Goal: Task Accomplishment & Management: Manage account settings

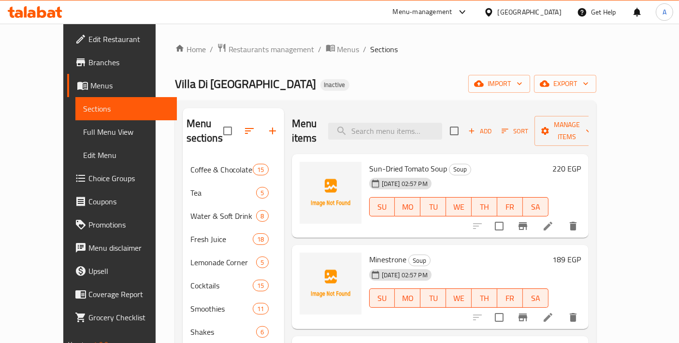
click at [190, 257] on span "Lemonade Corner" at bounding box center [223, 263] width 66 height 12
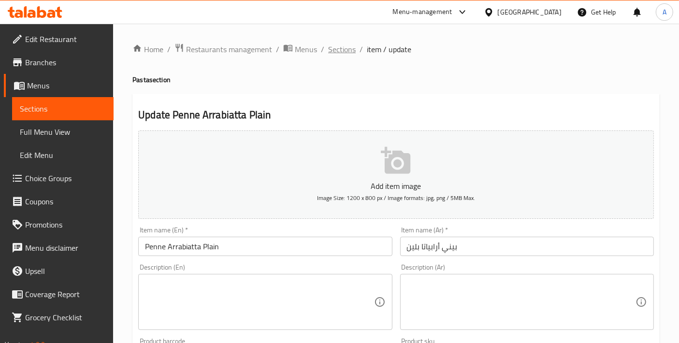
click at [346, 55] on span "Sections" at bounding box center [342, 49] width 28 height 12
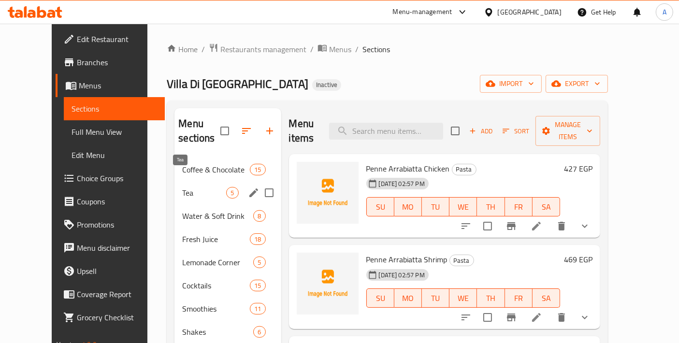
scroll to position [214, 0]
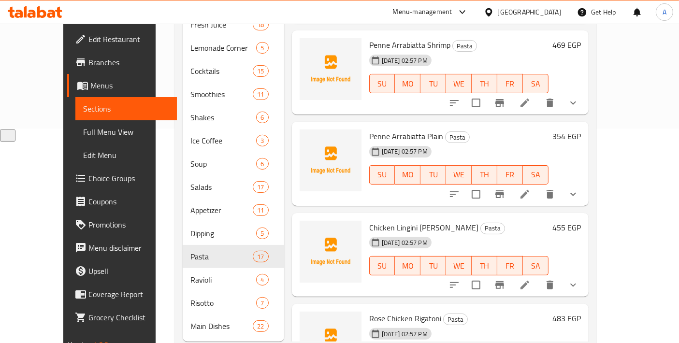
click at [83, 127] on span "Full Menu View" at bounding box center [126, 132] width 86 height 12
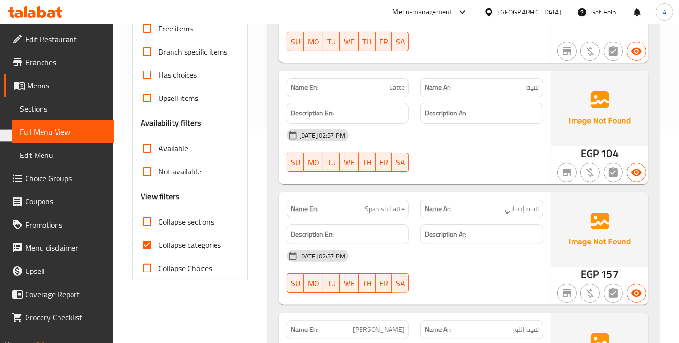
click at [146, 246] on input "Collapse categories" at bounding box center [146, 244] width 23 height 23
click at [151, 235] on input "Collapse categories" at bounding box center [146, 244] width 23 height 23
checkbox input "true"
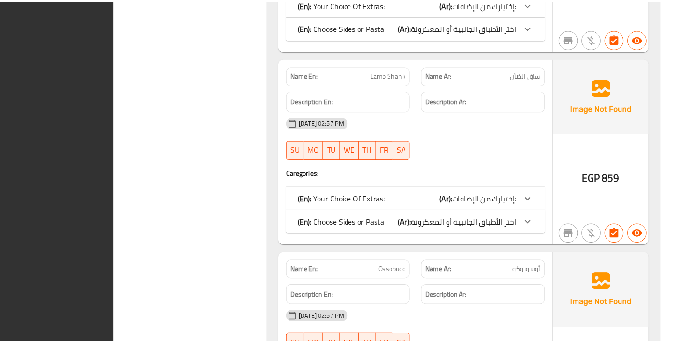
scroll to position [24294, 0]
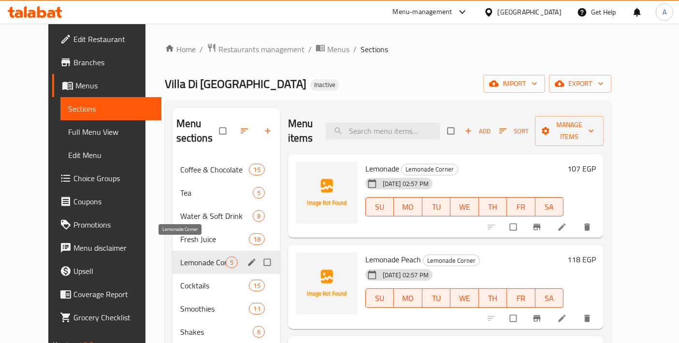
scroll to position [107, 0]
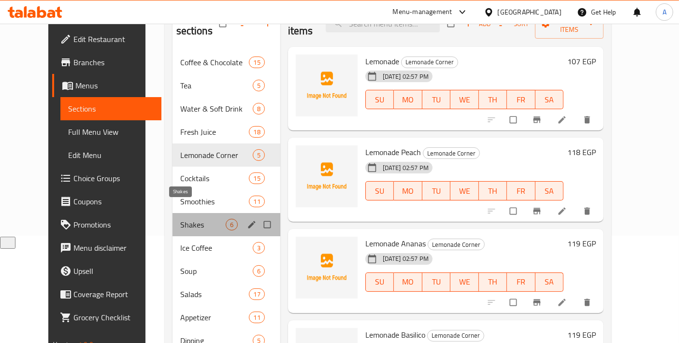
click at [185, 219] on span "Shakes" at bounding box center [202, 225] width 45 height 12
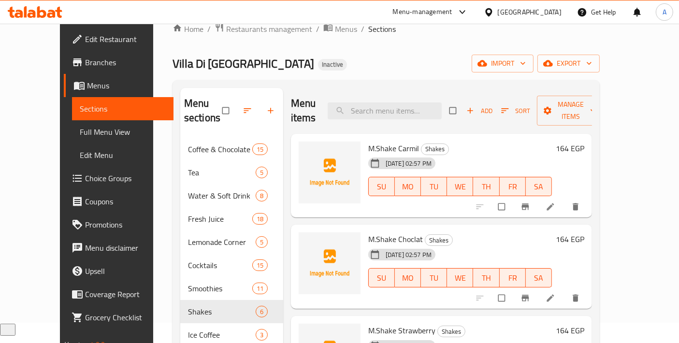
scroll to position [10, 0]
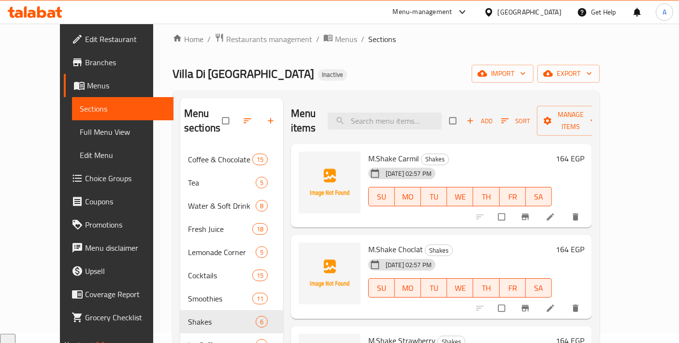
click at [555, 212] on icon at bounding box center [550, 217] width 10 height 10
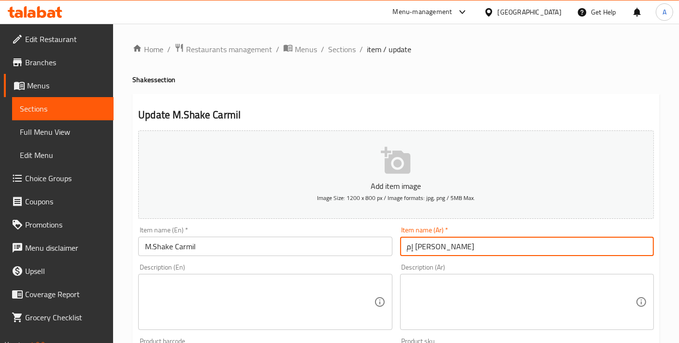
drag, startPoint x: 464, startPoint y: 244, endPoint x: 422, endPoint y: 247, distance: 41.6
click at [422, 247] on input "إم شيك كارميل" at bounding box center [527, 246] width 254 height 19
click at [420, 247] on input "ميلك شيك كرميل" at bounding box center [527, 246] width 254 height 19
click at [465, 243] on input "ميلك شيك كراميل" at bounding box center [527, 246] width 254 height 19
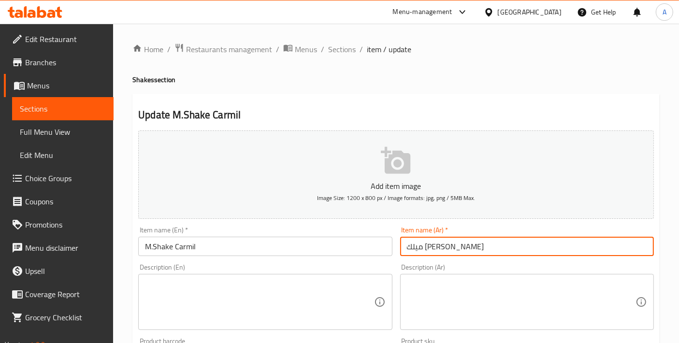
click at [466, 243] on input "ميلك شيك كراميل" at bounding box center [527, 246] width 254 height 19
type input "ميلك شيك كراميل"
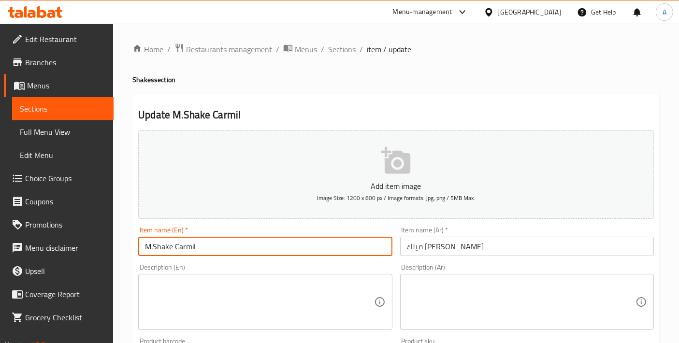
drag, startPoint x: 263, startPoint y: 245, endPoint x: 56, endPoint y: 224, distance: 208.3
paste input "Caramel milkshake"
type input "Caramel Milkshake"
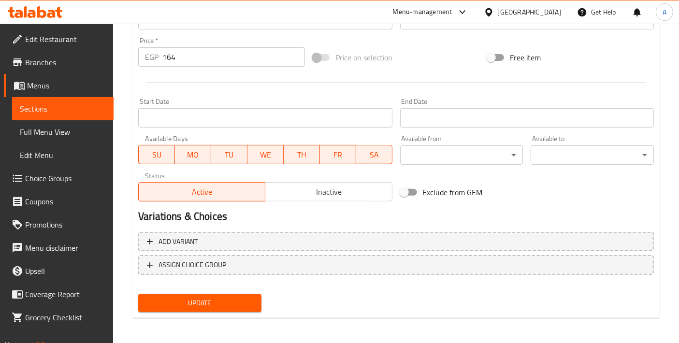
click at [225, 287] on div "Add variant ASSIGN CHOICE GROUP" at bounding box center [395, 259] width 523 height 63
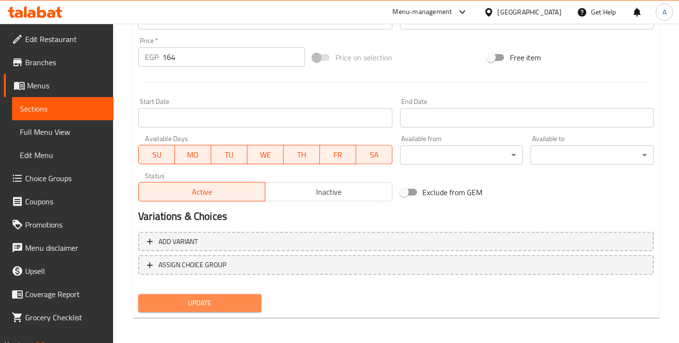
drag, startPoint x: 225, startPoint y: 296, endPoint x: 232, endPoint y: 288, distance: 10.9
click at [225, 297] on span "Update" at bounding box center [200, 303] width 108 height 12
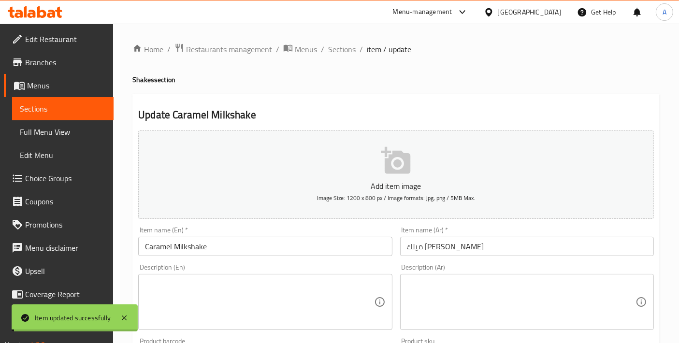
click at [334, 50] on span "Sections" at bounding box center [342, 49] width 28 height 12
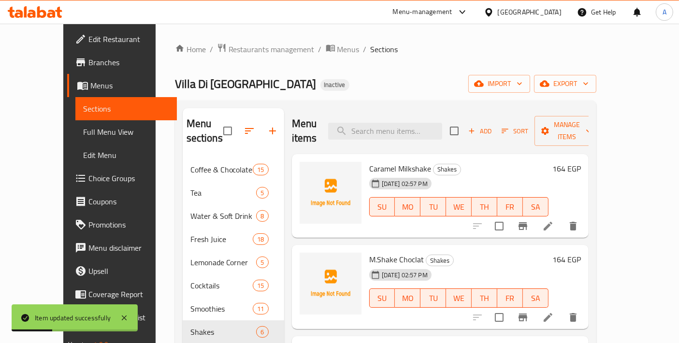
click at [554, 312] on icon at bounding box center [548, 318] width 12 height 12
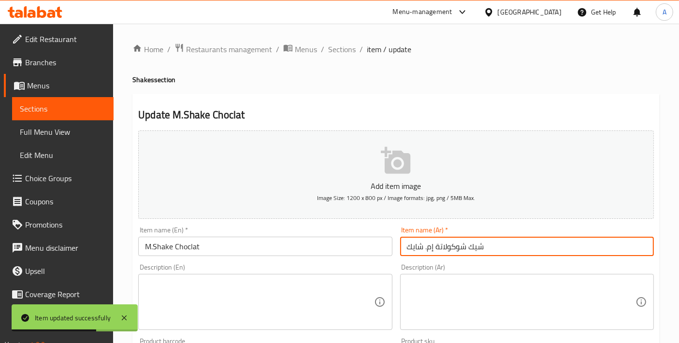
drag, startPoint x: 493, startPoint y: 243, endPoint x: 373, endPoint y: 249, distance: 119.9
click at [373, 249] on div "Add item image Image Size: 1200 x 800 px / Image formats: jpg, png / 5MB Max. I…" at bounding box center [395, 335] width 523 height 416
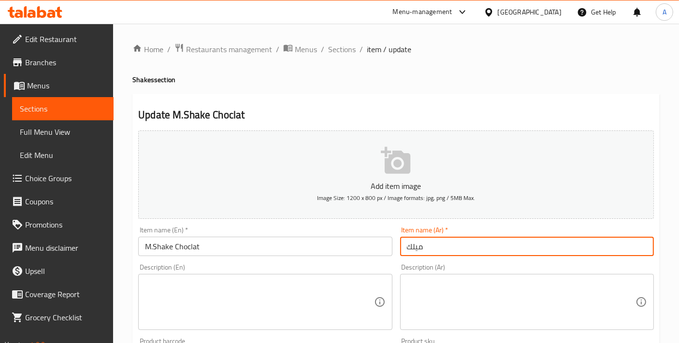
type input "ميلك شيك شوكولاتة"
click at [477, 245] on input "ميلك شيك شوكولاتة" at bounding box center [527, 246] width 254 height 19
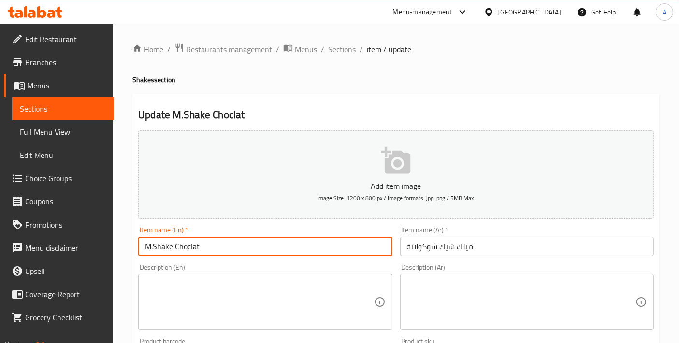
drag, startPoint x: 239, startPoint y: 253, endPoint x: 124, endPoint y: 241, distance: 115.7
paste input "chocolate milkshake"
type input "Chocolate Milkshake"
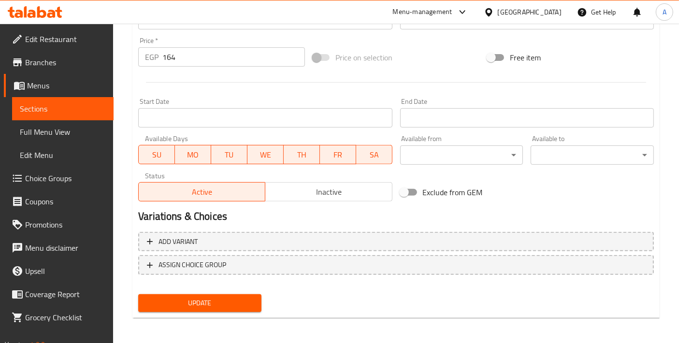
click at [231, 306] on span "Update" at bounding box center [200, 303] width 108 height 12
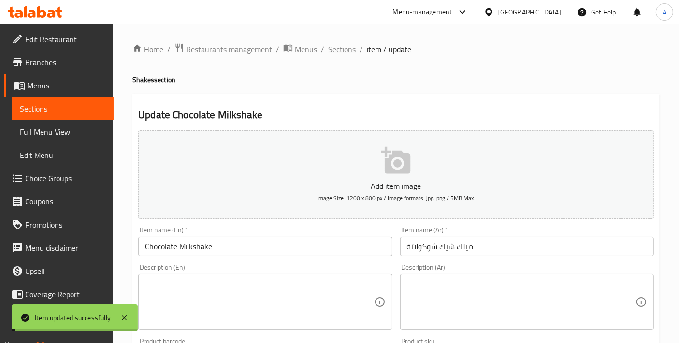
click at [346, 53] on span "Sections" at bounding box center [342, 49] width 28 height 12
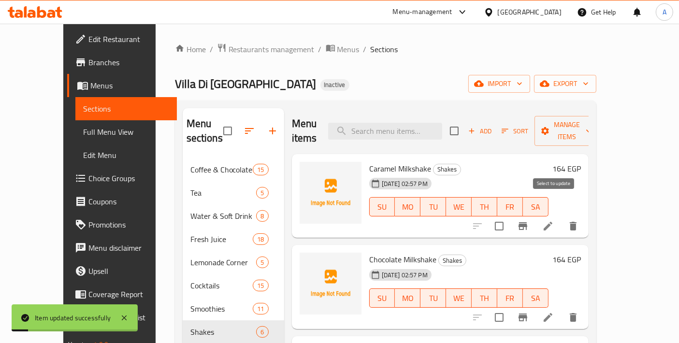
scroll to position [107, 0]
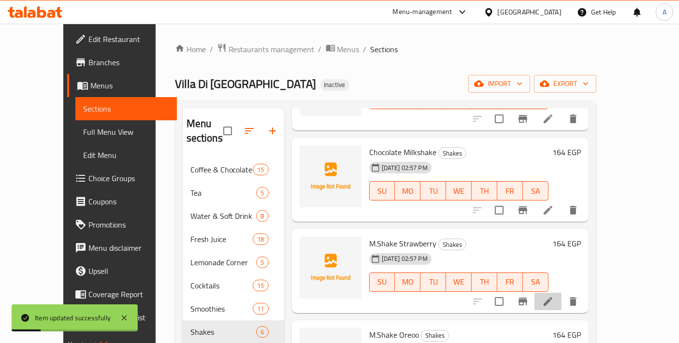
click at [561, 293] on li at bounding box center [547, 301] width 27 height 17
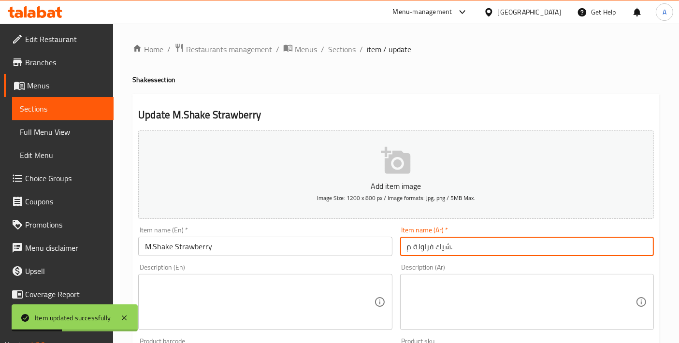
drag, startPoint x: 471, startPoint y: 243, endPoint x: 364, endPoint y: 243, distance: 106.3
click at [364, 243] on div "Add item image Image Size: 1200 x 800 px / Image formats: jpg, png / 5MB Max. I…" at bounding box center [395, 335] width 523 height 416
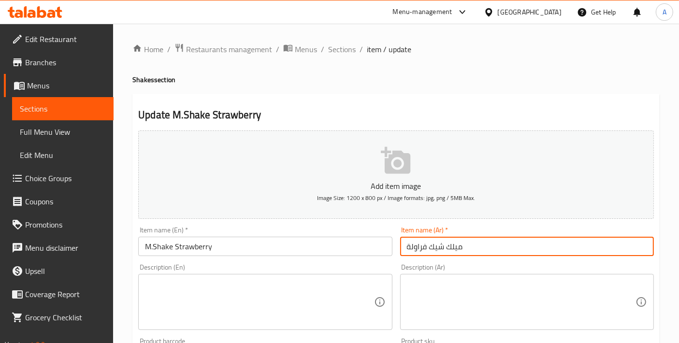
click at [468, 240] on input "ميلك شيك فراولة" at bounding box center [527, 246] width 254 height 19
type input "ميلك شيك فراولة"
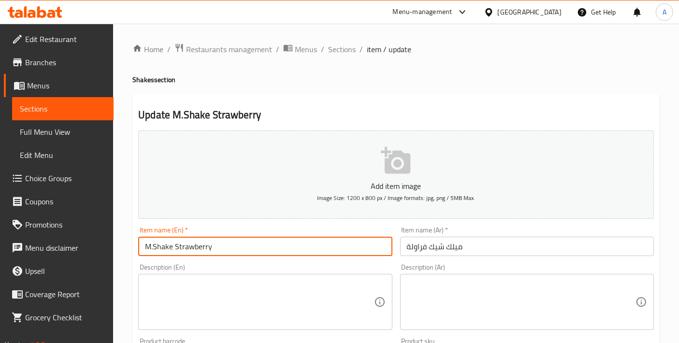
drag, startPoint x: 238, startPoint y: 245, endPoint x: 29, endPoint y: 250, distance: 208.7
paste input "strawberry milkshake"
click at [176, 246] on input "strawberry milkshake" at bounding box center [265, 246] width 254 height 19
click at [149, 247] on input "strawberry milkshake" at bounding box center [265, 246] width 254 height 19
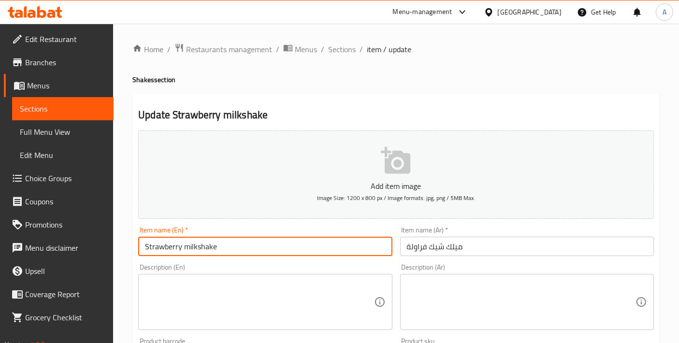
click at [187, 249] on input "Strawberry milkshake" at bounding box center [265, 246] width 254 height 19
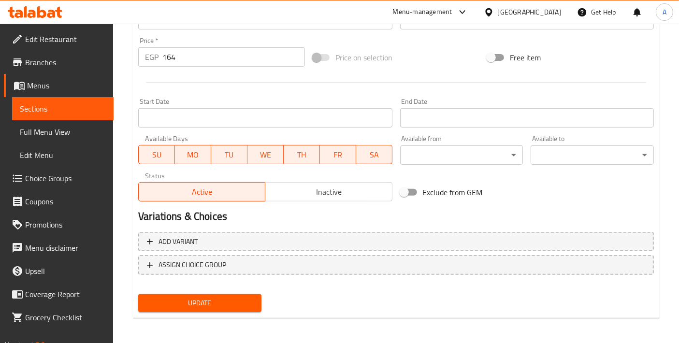
type input "Strawberry Milkshake"
click at [218, 297] on span "Update" at bounding box center [200, 303] width 108 height 12
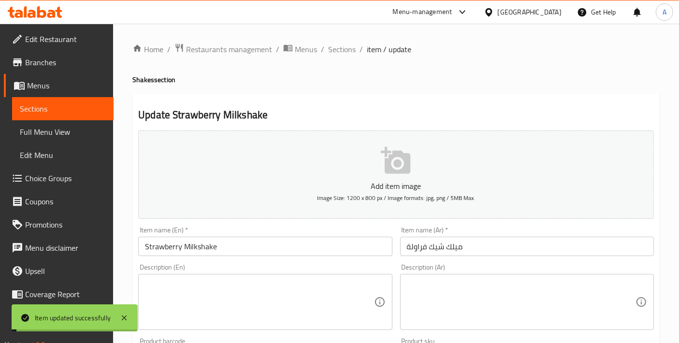
click at [354, 48] on span "Sections" at bounding box center [342, 49] width 28 height 12
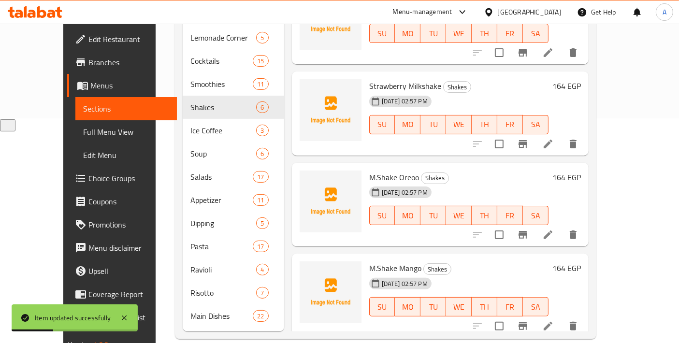
scroll to position [30, 0]
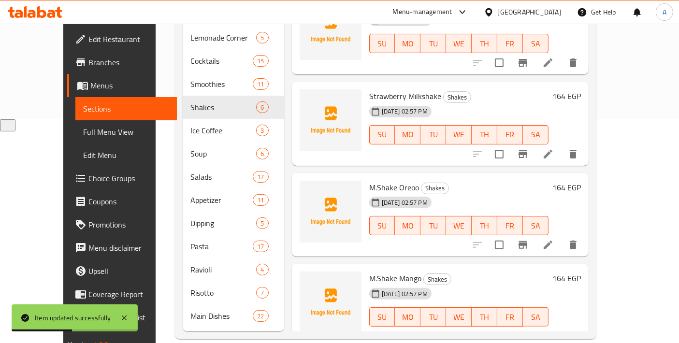
click at [561, 236] on li at bounding box center [547, 244] width 27 height 17
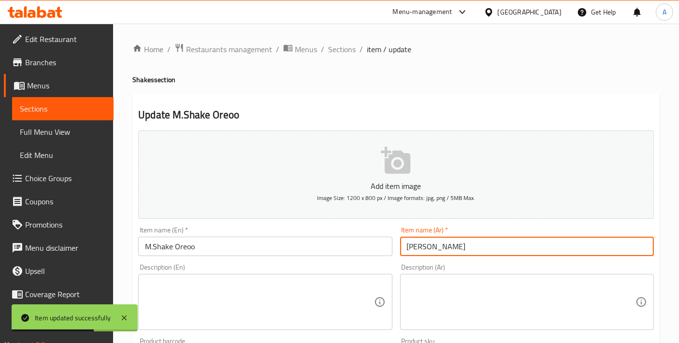
drag, startPoint x: 450, startPoint y: 247, endPoint x: 350, endPoint y: 247, distance: 100.0
click at [350, 247] on div "Add item image Image Size: 1200 x 800 px / Image formats: jpg, png / 5MB Max. I…" at bounding box center [395, 335] width 523 height 416
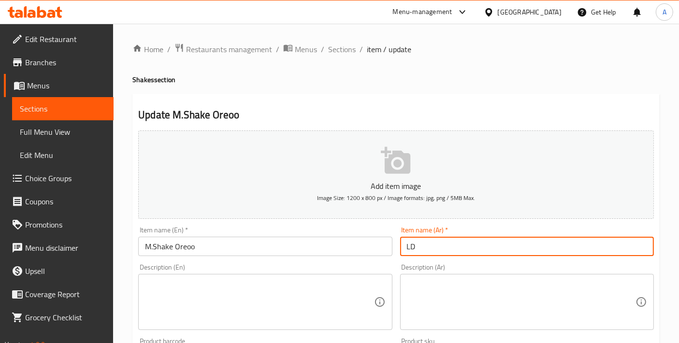
type input "L"
click at [440, 253] on input "ميلك شيك أوريو" at bounding box center [527, 246] width 254 height 19
type input "ميلك شيك أوريو"
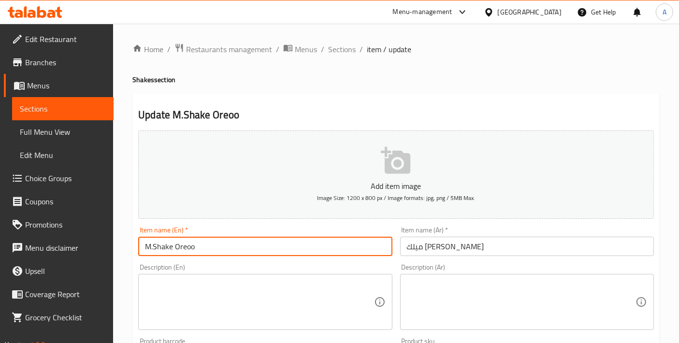
drag, startPoint x: 219, startPoint y: 249, endPoint x: 97, endPoint y: 228, distance: 123.9
paste input "Oreo milkshake"
type input "Oreo Milkshake"
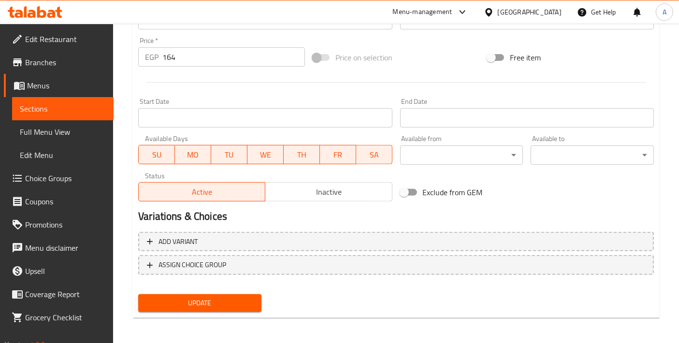
click at [232, 299] on span "Update" at bounding box center [200, 303] width 108 height 12
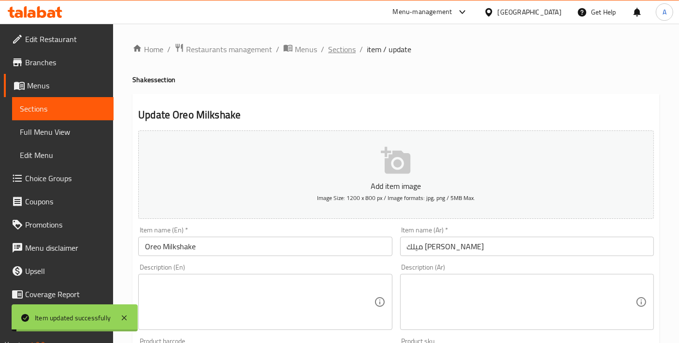
click at [344, 49] on span "Sections" at bounding box center [342, 49] width 28 height 12
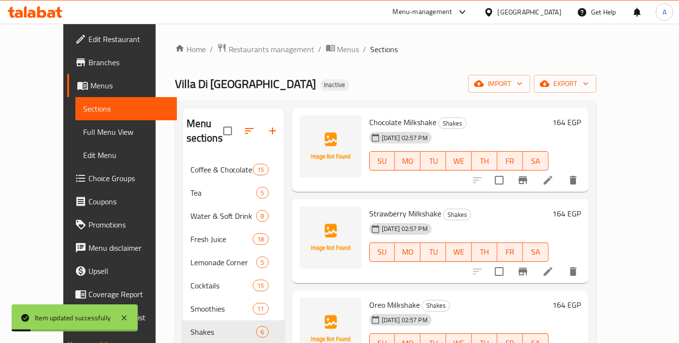
scroll to position [214, 0]
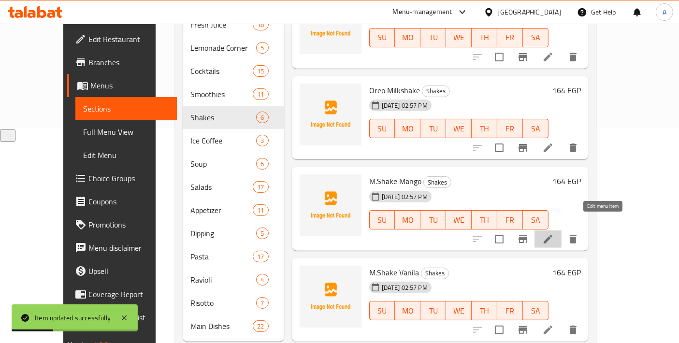
click at [554, 233] on icon at bounding box center [548, 239] width 12 height 12
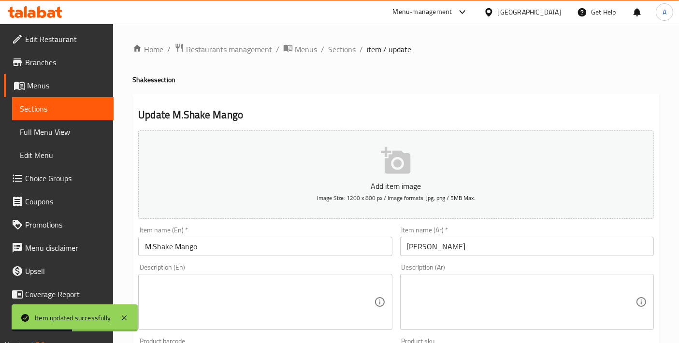
click at [454, 253] on input "[PERSON_NAME]" at bounding box center [527, 246] width 254 height 19
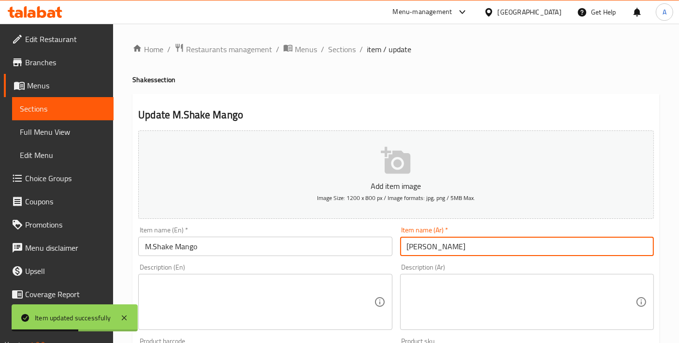
drag, startPoint x: 457, startPoint y: 247, endPoint x: 318, endPoint y: 229, distance: 139.4
click at [318, 229] on div "Add item image Image Size: 1200 x 800 px / Image formats: jpg, png / 5MB Max. I…" at bounding box center [395, 335] width 523 height 416
click at [411, 246] on input "ميلك شيك نوتيلا" at bounding box center [527, 246] width 254 height 19
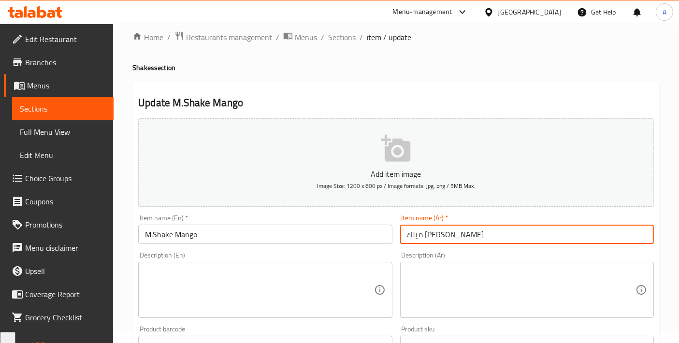
scroll to position [338, 0]
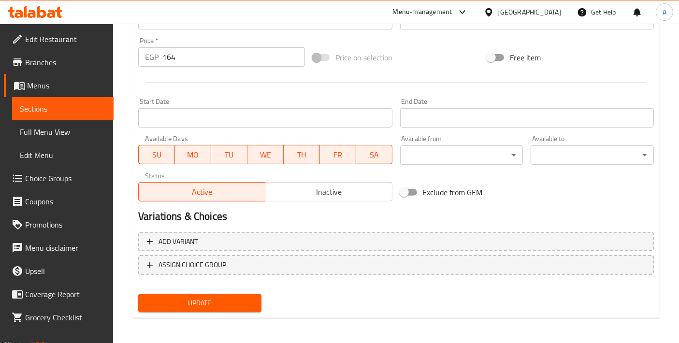
type input "ميلك شيك مانجو"
click at [263, 293] on div "Update" at bounding box center [199, 303] width 131 height 26
click at [255, 299] on button "Update" at bounding box center [199, 303] width 123 height 18
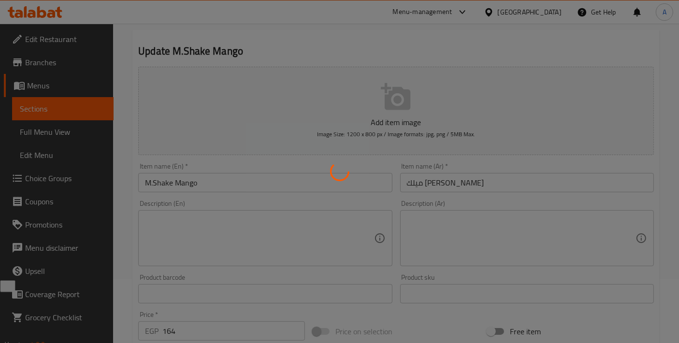
scroll to position [15, 0]
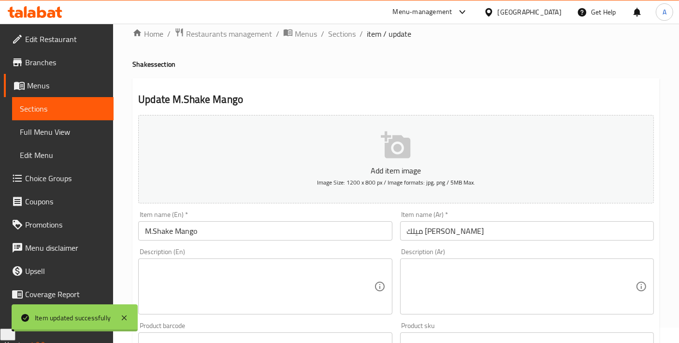
click at [494, 229] on input "ميلك شيك مانجو" at bounding box center [527, 230] width 254 height 19
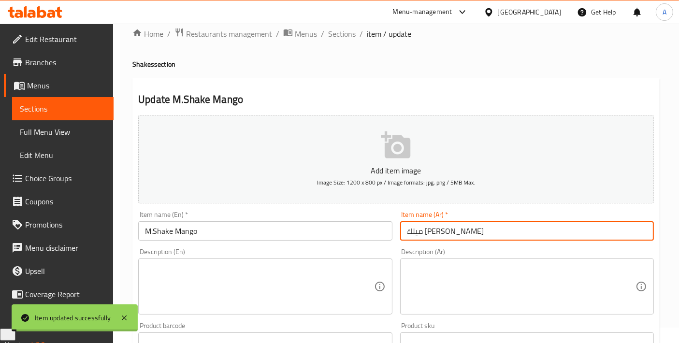
click at [494, 229] on input "ميلك شيك مانجو" at bounding box center [527, 230] width 254 height 19
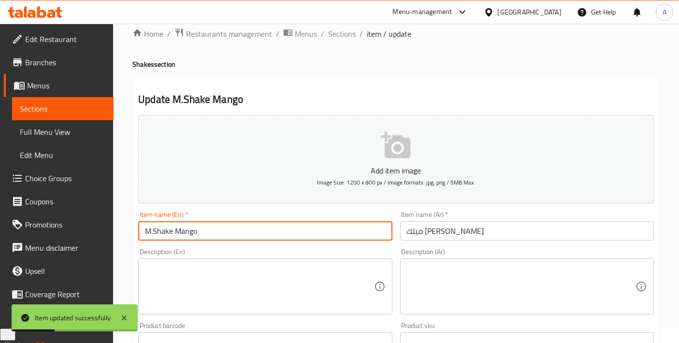
drag, startPoint x: 262, startPoint y: 234, endPoint x: 0, endPoint y: 190, distance: 265.5
click at [0, 190] on div "Edit Restaurant Branches Menus Sections Full Menu View Edit Menu Choice Groups …" at bounding box center [339, 337] width 679 height 659
paste input "ango milkshake"
type input "Mango Milkshake"
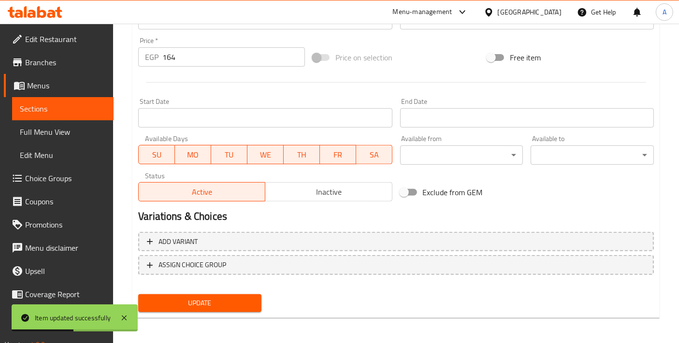
click at [212, 300] on span "Update" at bounding box center [200, 303] width 108 height 12
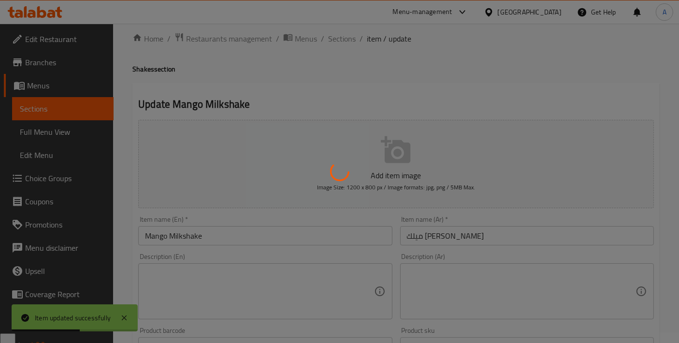
scroll to position [0, 0]
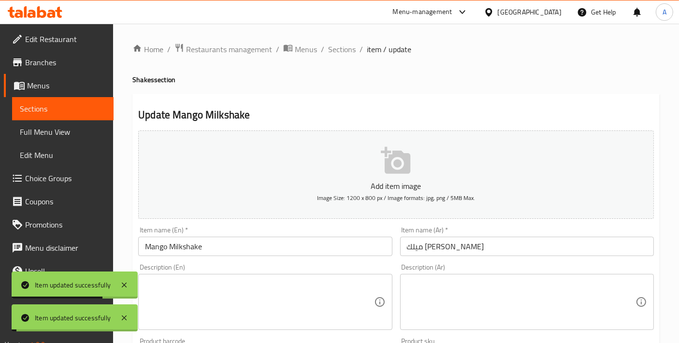
click at [352, 48] on span "Sections" at bounding box center [342, 49] width 28 height 12
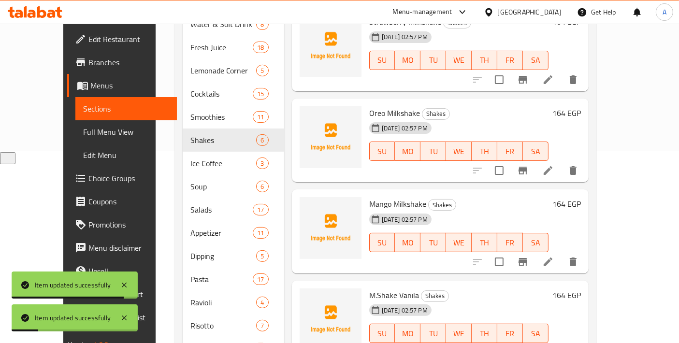
scroll to position [214, 0]
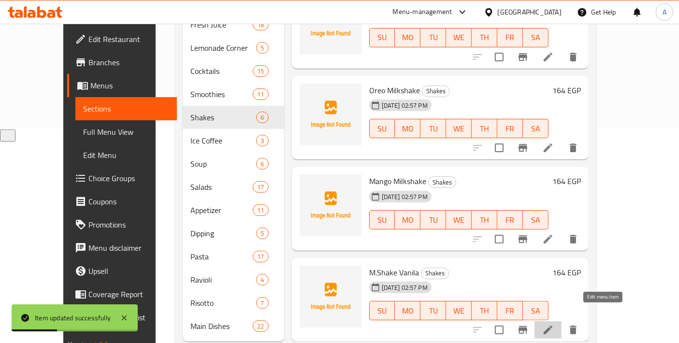
click at [554, 324] on icon at bounding box center [548, 330] width 12 height 12
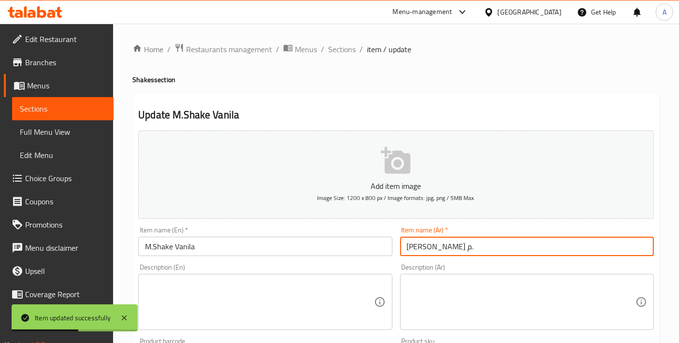
drag, startPoint x: 464, startPoint y: 244, endPoint x: 248, endPoint y: 235, distance: 215.6
click at [248, 235] on div "Add item image Image Size: 1200 x 800 px / Image formats: jpg, png / 5MB Max. I…" at bounding box center [395, 335] width 523 height 416
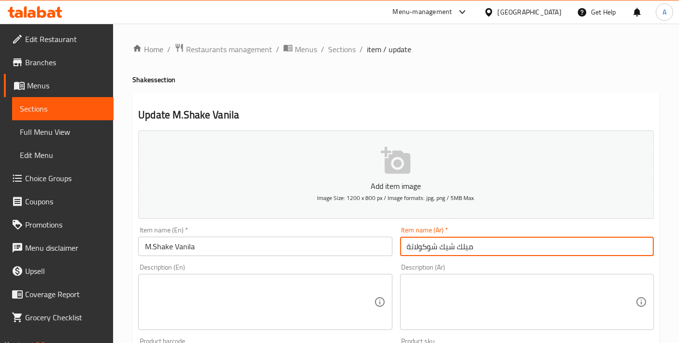
click at [424, 243] on input "ميلك شيك شوكولاتة" at bounding box center [527, 246] width 254 height 19
click at [419, 250] on input "ميلك شيك فانيليا" at bounding box center [527, 246] width 254 height 19
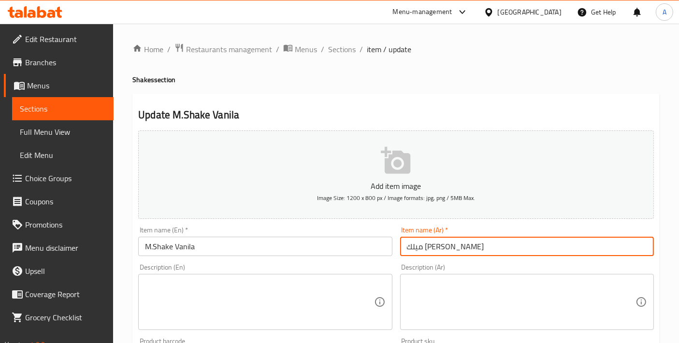
click at [419, 250] on input "ميلك شيك فانيليا" at bounding box center [527, 246] width 254 height 19
type input "ميلك شيك فانيليا"
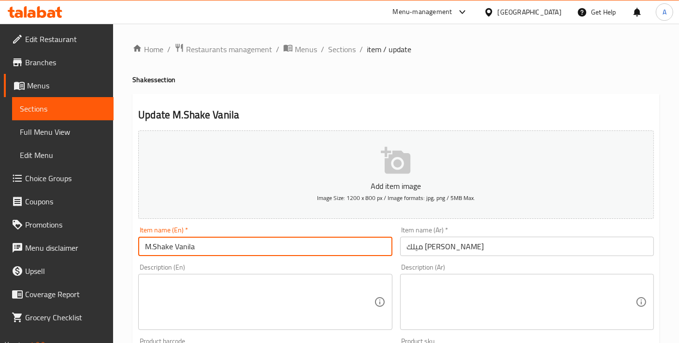
drag, startPoint x: 235, startPoint y: 243, endPoint x: 88, endPoint y: 236, distance: 147.5
paste input "ميلك شيك فانيليا"
paste input "vanilla milkshake"
type input "Vanilla Milkshake"
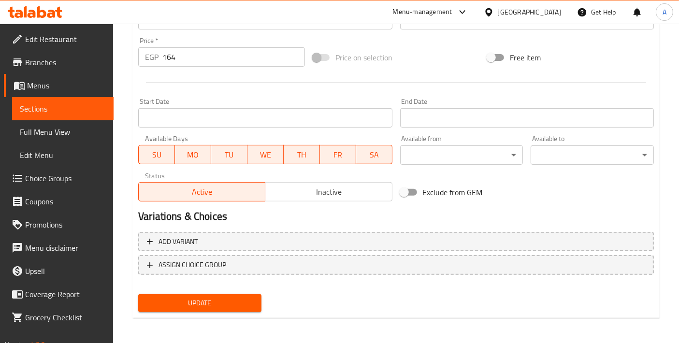
click at [211, 297] on span "Update" at bounding box center [200, 303] width 108 height 12
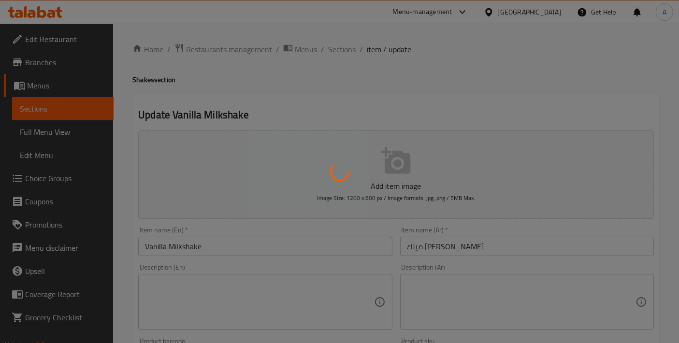
click at [345, 52] on div at bounding box center [339, 171] width 679 height 343
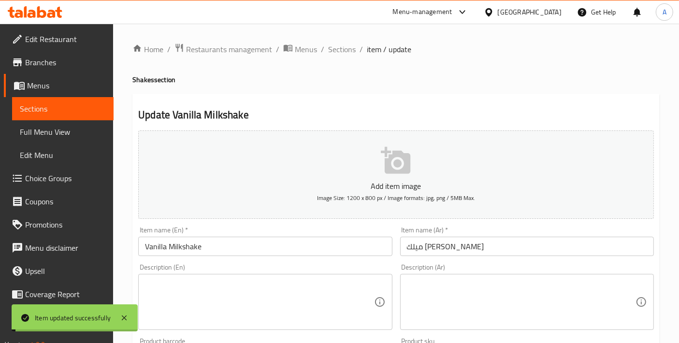
click at [345, 52] on span "Sections" at bounding box center [342, 49] width 28 height 12
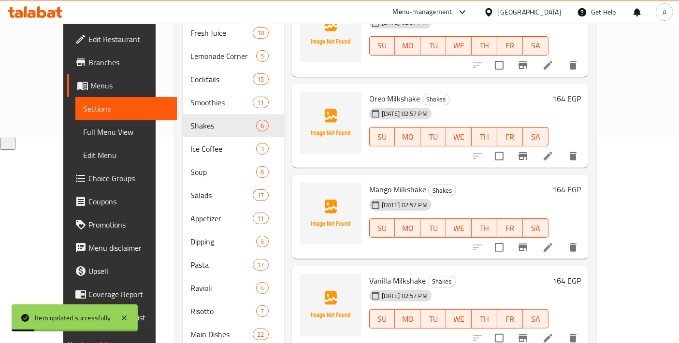
scroll to position [225, 0]
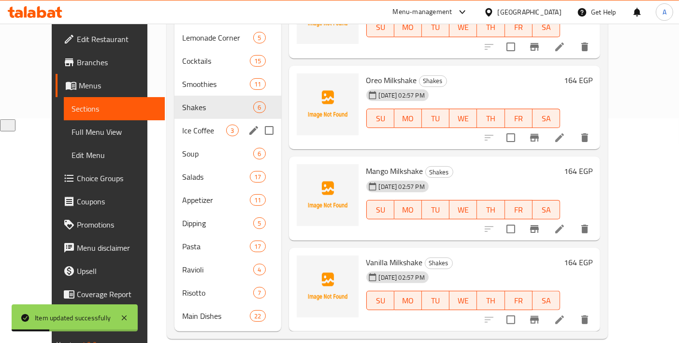
click at [191, 122] on div "Ice Coffee 3" at bounding box center [227, 130] width 106 height 23
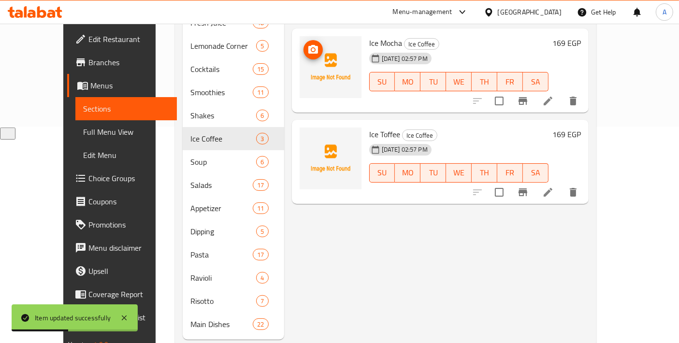
scroll to position [225, 0]
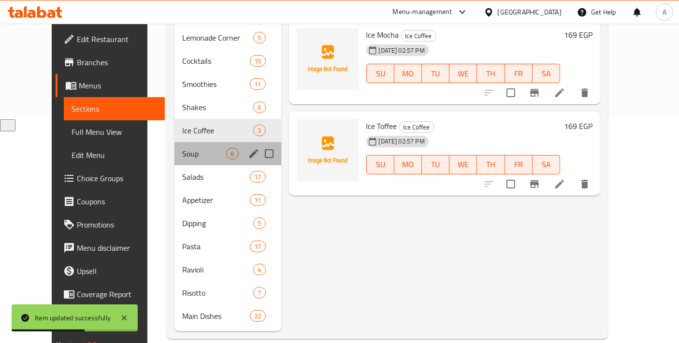
click at [182, 147] on div "Soup 6" at bounding box center [227, 153] width 106 height 23
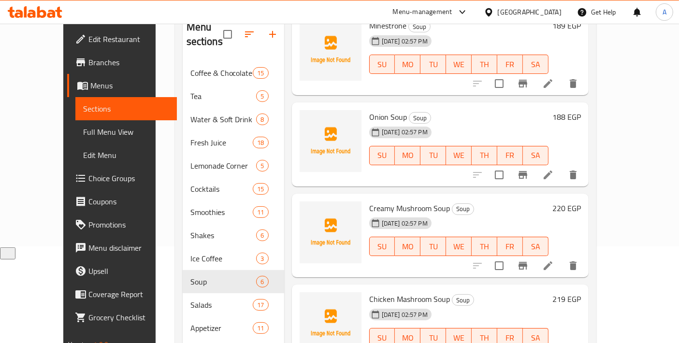
scroll to position [107, 0]
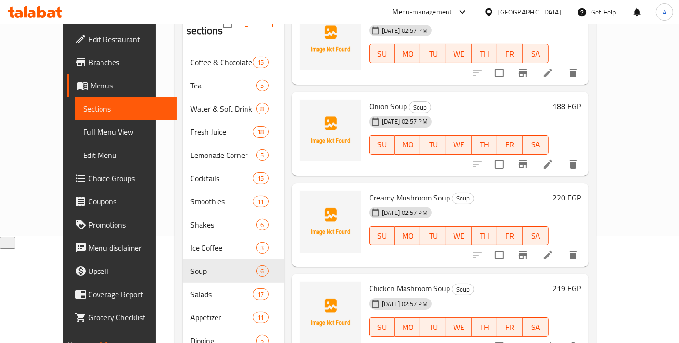
click at [376, 203] on div "[DATE] 02:57 PM" at bounding box center [388, 212] width 47 height 19
click at [381, 190] on span "Creamy Mushroom Soup" at bounding box center [409, 197] width 81 height 14
copy h6 "Creamy Mushroom Soup"
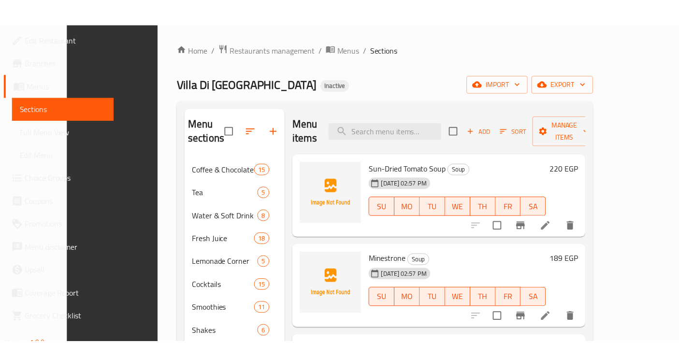
scroll to position [225, 0]
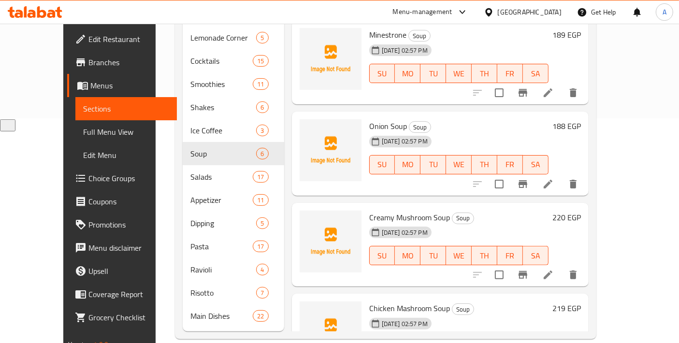
click at [409, 164] on div "29-08-2025 02:57 PM SU MO TU WE TH FR SA" at bounding box center [458, 158] width 187 height 52
